Goal: Task Accomplishment & Management: Complete application form

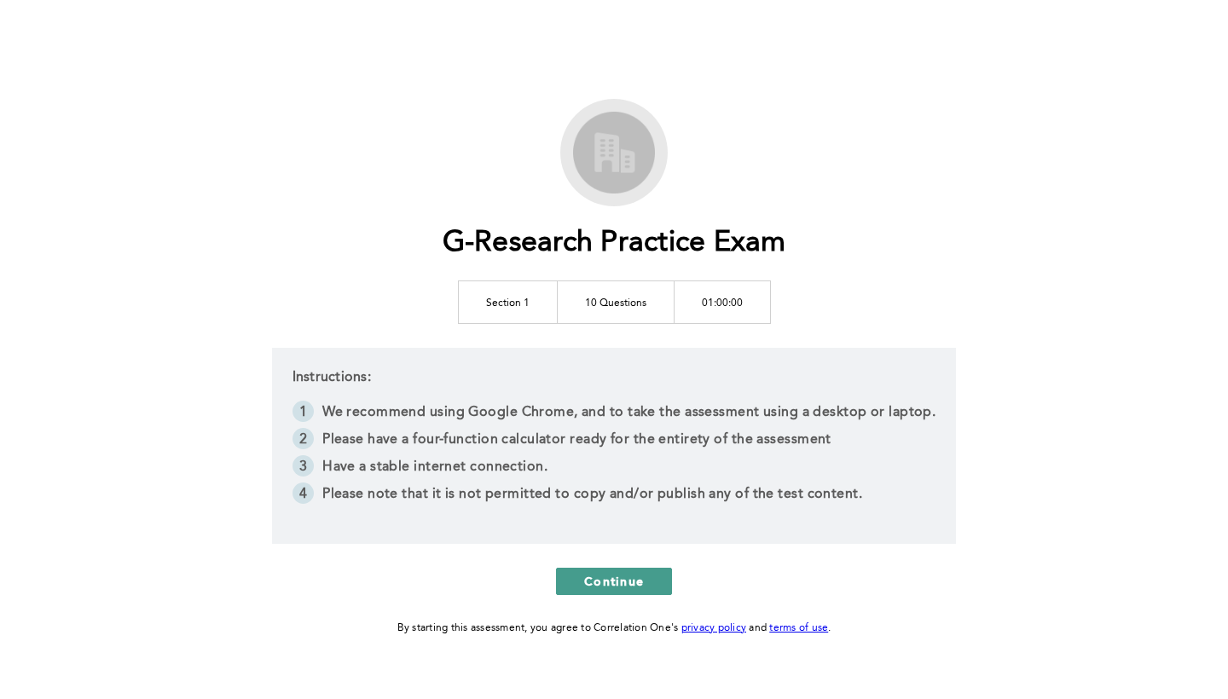
click at [620, 587] on span "Continue" at bounding box center [614, 581] width 60 height 16
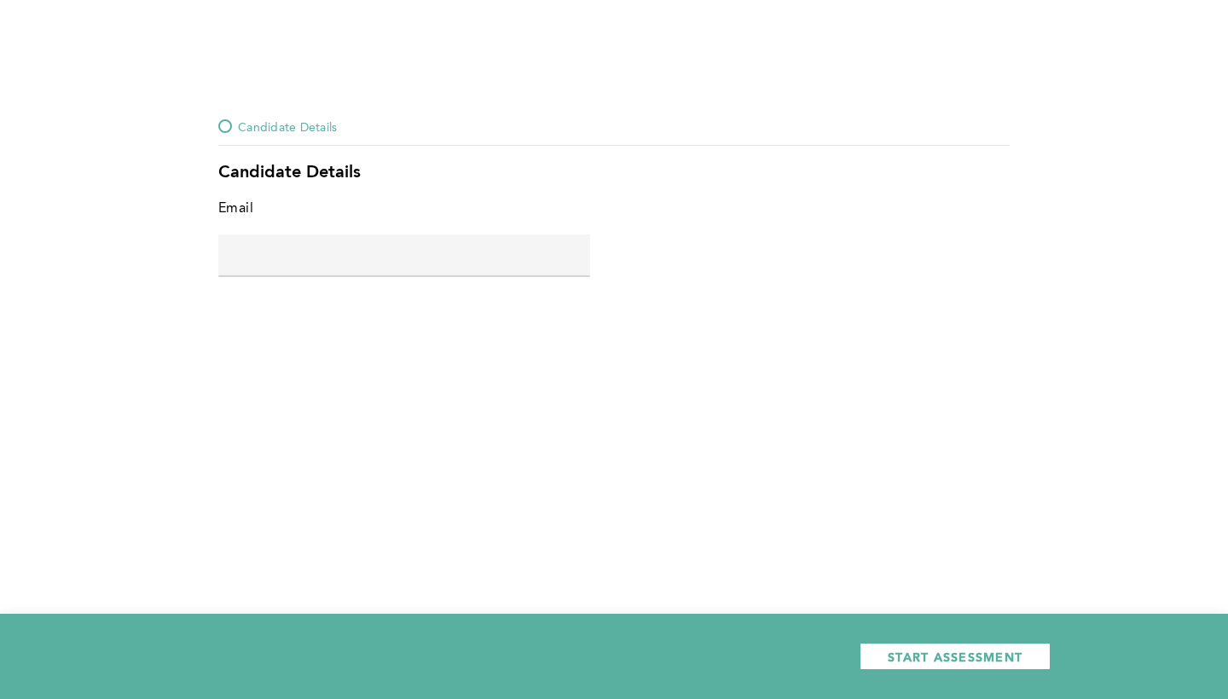
click at [294, 125] on span "Candidate Details" at bounding box center [287, 126] width 99 height 20
click at [274, 256] on input "text" at bounding box center [404, 254] width 372 height 41
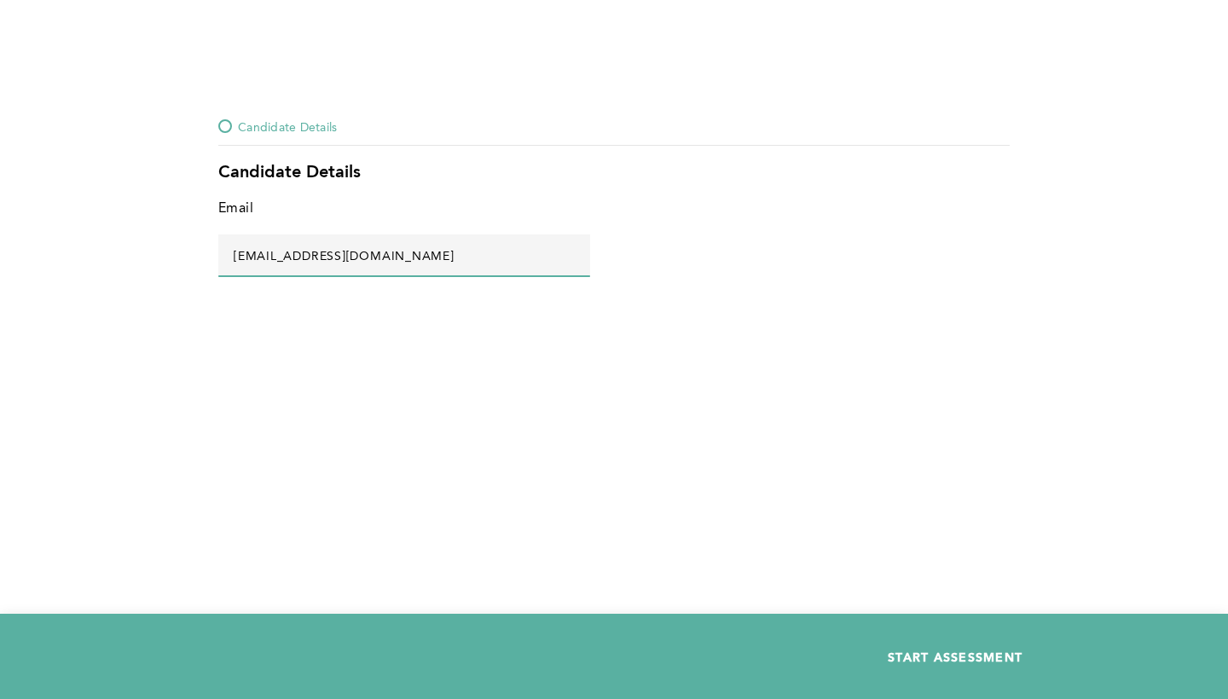
type input "[EMAIL_ADDRESS][DOMAIN_NAME]"
click at [888, 649] on span "START ASSESSMENT" at bounding box center [955, 657] width 135 height 16
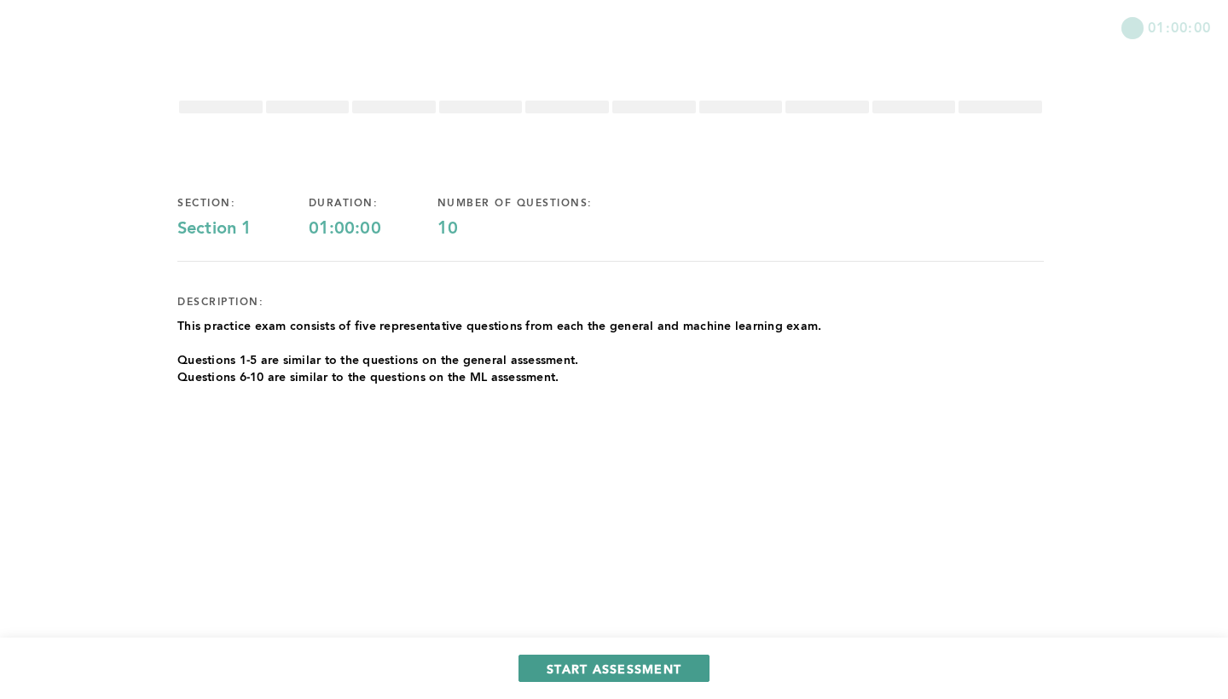
click at [546, 658] on button "START ASSESSMENT" at bounding box center [613, 668] width 191 height 27
